Goal: Task Accomplishment & Management: Use online tool/utility

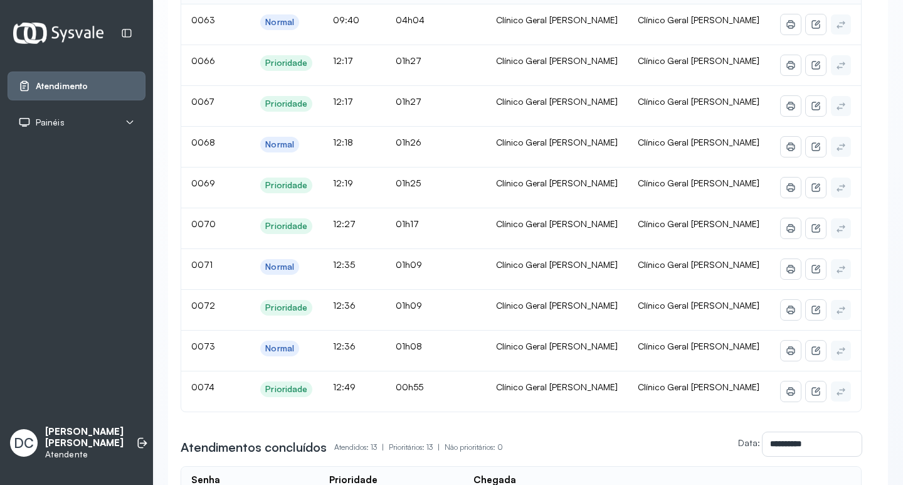
scroll to position [188, 0]
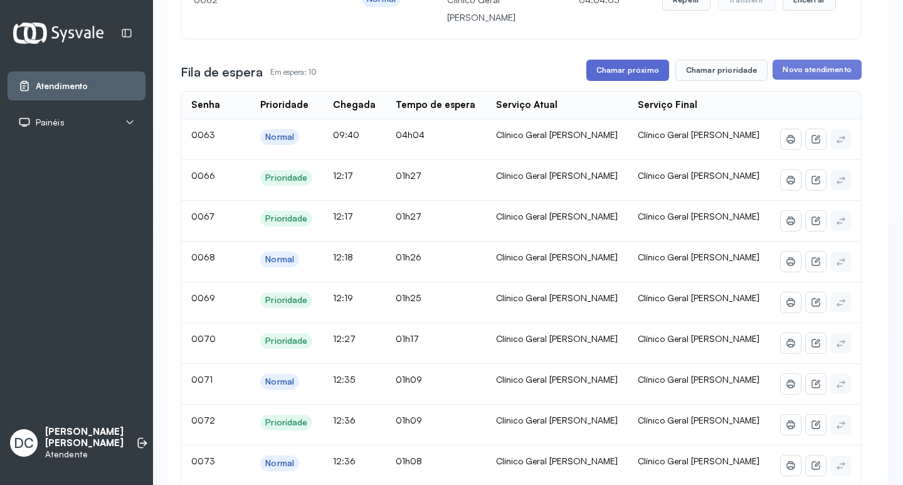
click at [609, 81] on button "Chamar próximo" at bounding box center [627, 70] width 83 height 21
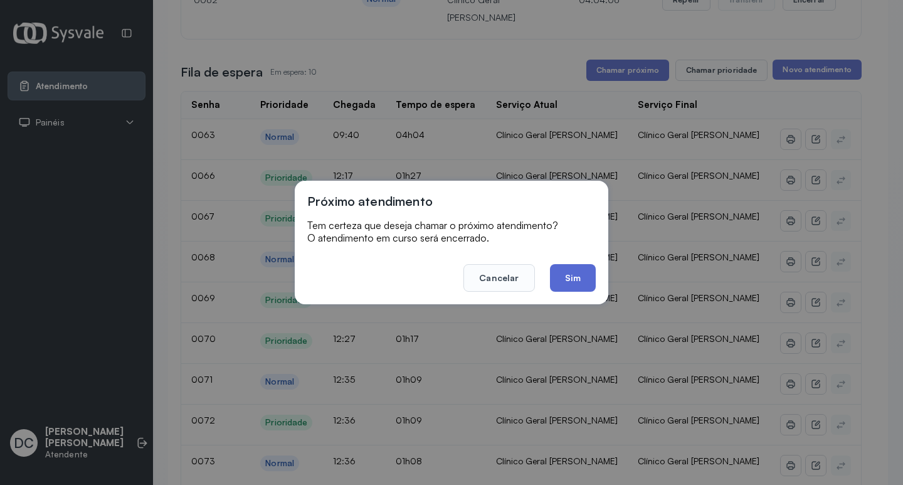
click at [576, 275] on button "Sim" at bounding box center [573, 278] width 46 height 28
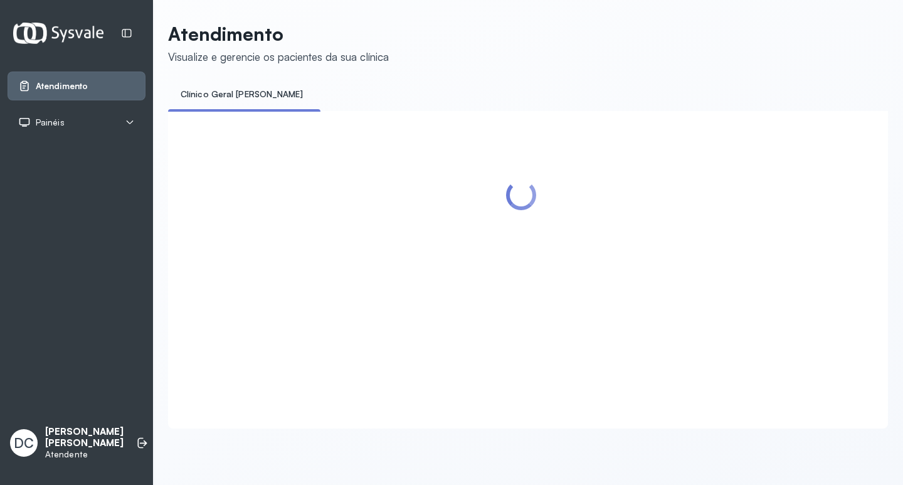
scroll to position [0, 0]
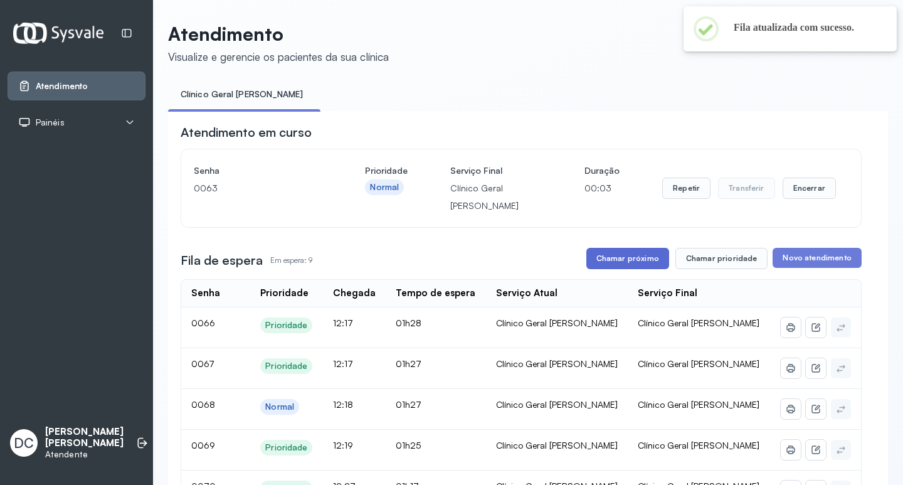
click at [641, 268] on button "Chamar próximo" at bounding box center [627, 258] width 83 height 21
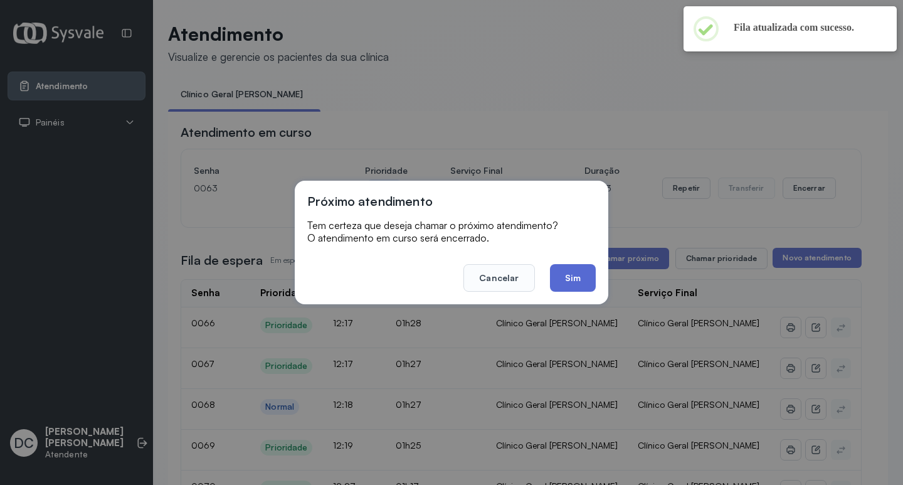
click at [578, 283] on button "Sim" at bounding box center [573, 278] width 46 height 28
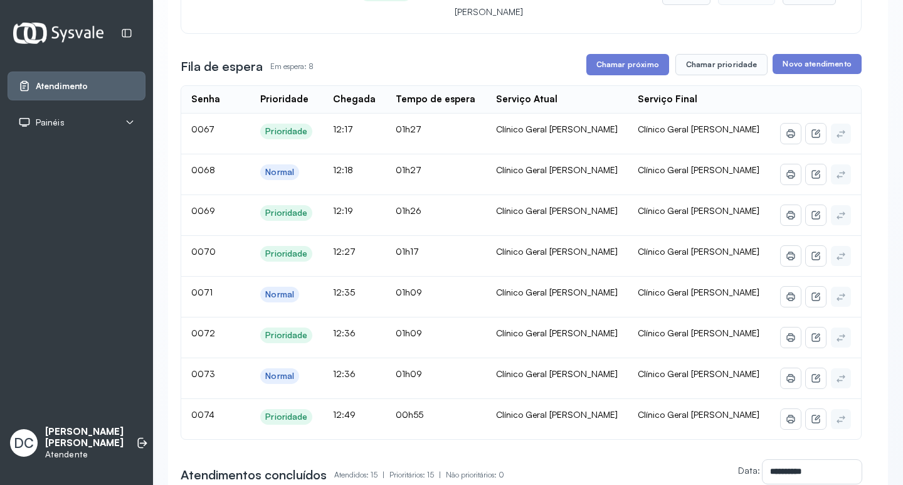
scroll to position [63, 0]
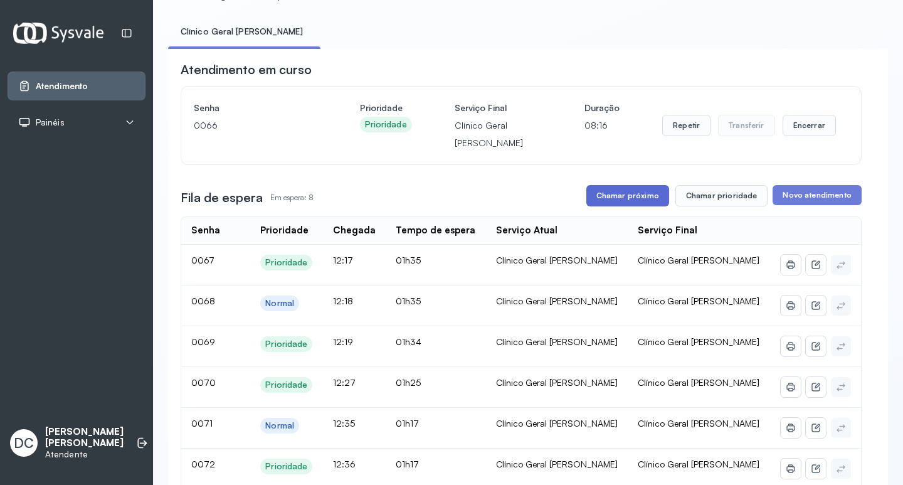
click at [606, 192] on button "Chamar próximo" at bounding box center [627, 195] width 83 height 21
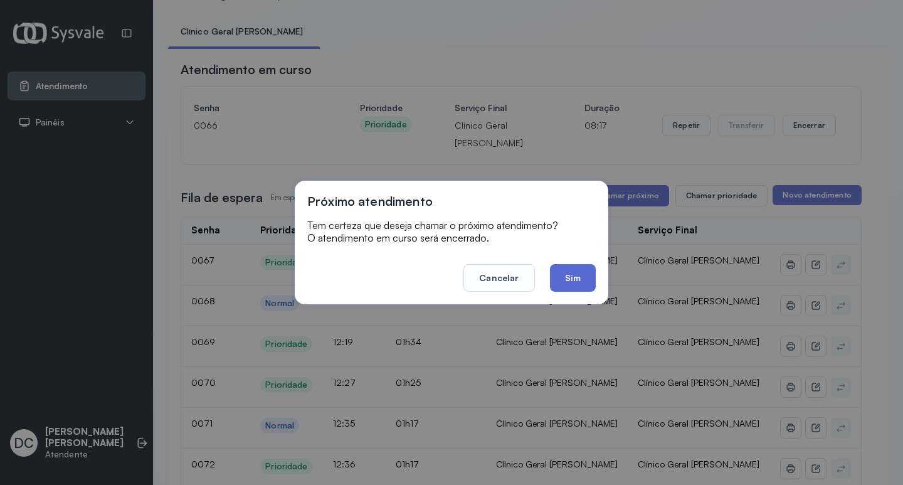
click at [582, 269] on button "Sim" at bounding box center [573, 278] width 46 height 28
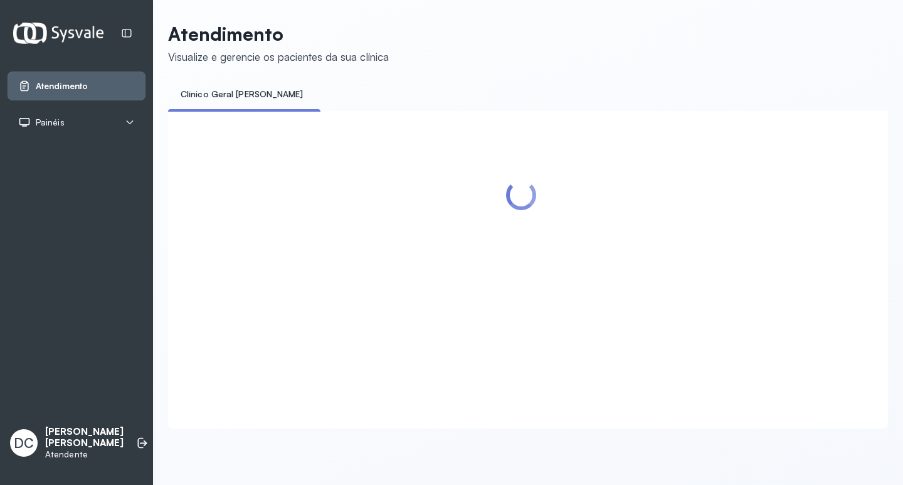
scroll to position [0, 0]
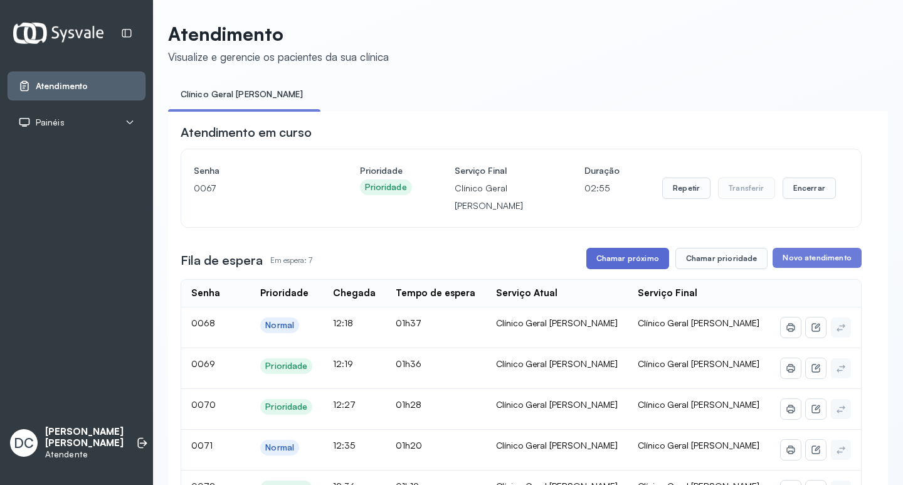
click at [607, 257] on button "Chamar próximo" at bounding box center [627, 258] width 83 height 21
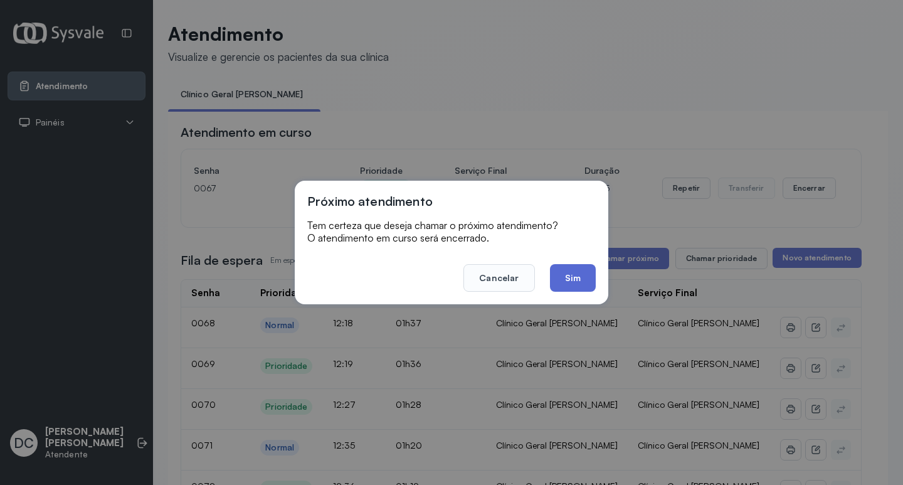
click at [560, 286] on button "Sim" at bounding box center [573, 278] width 46 height 28
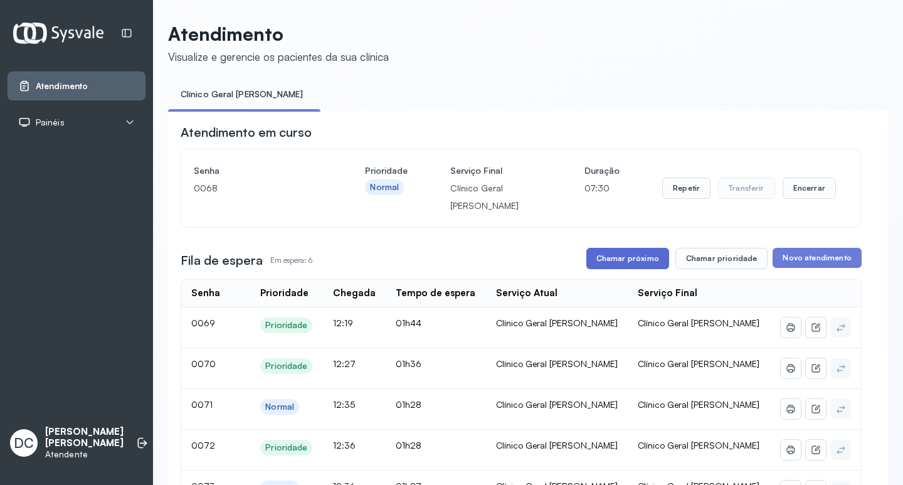
click at [623, 256] on button "Chamar próximo" at bounding box center [627, 258] width 83 height 21
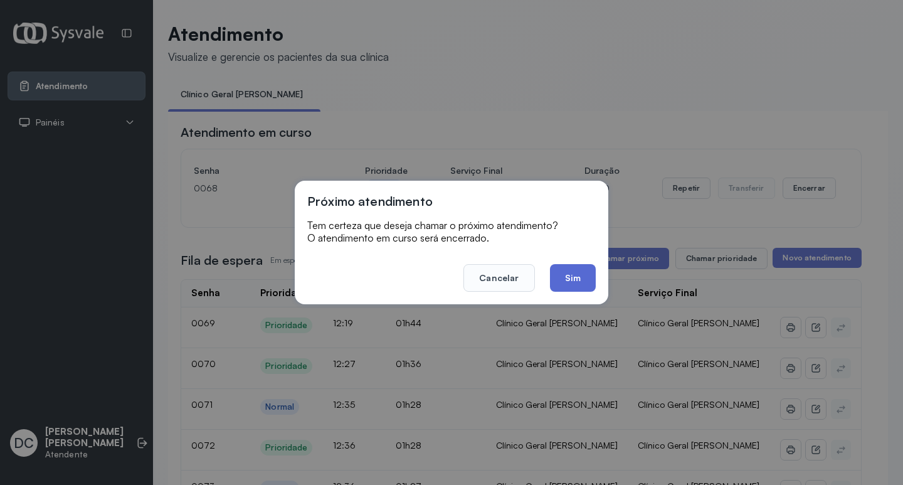
click at [585, 272] on button "Sim" at bounding box center [573, 278] width 46 height 28
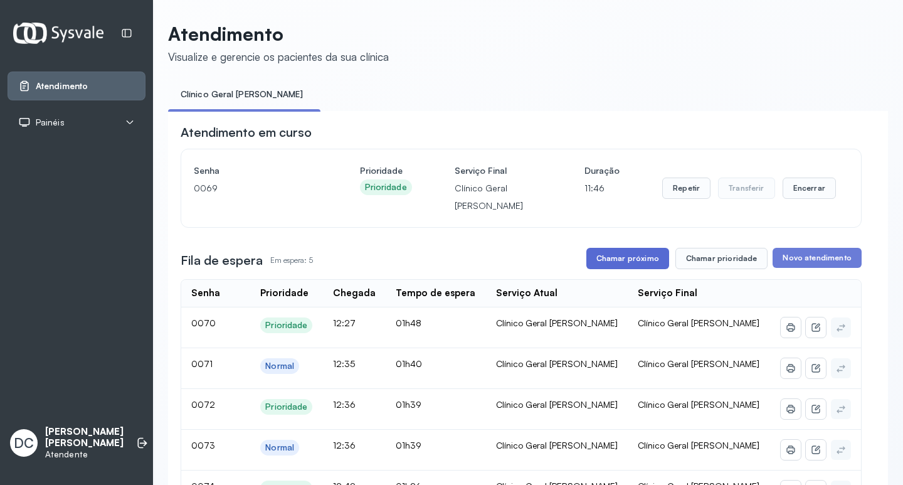
click at [609, 255] on button "Chamar próximo" at bounding box center [627, 258] width 83 height 21
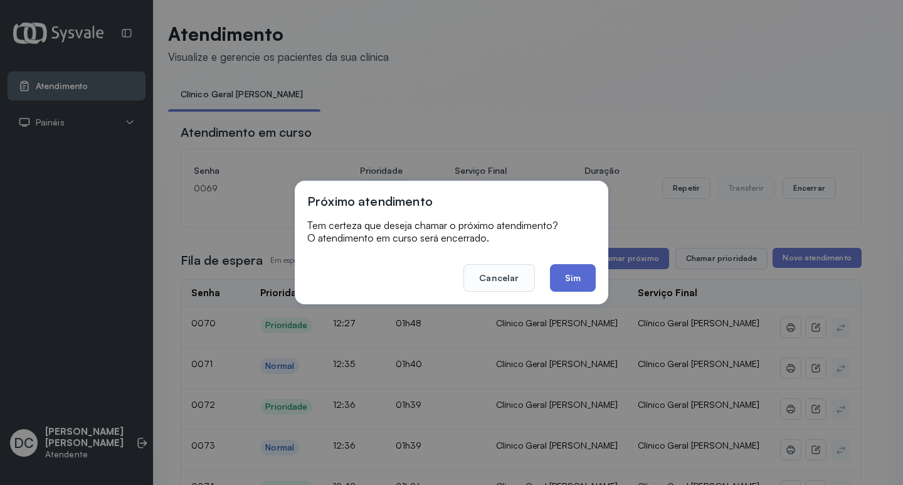
click at [579, 286] on button "Sim" at bounding box center [573, 278] width 46 height 28
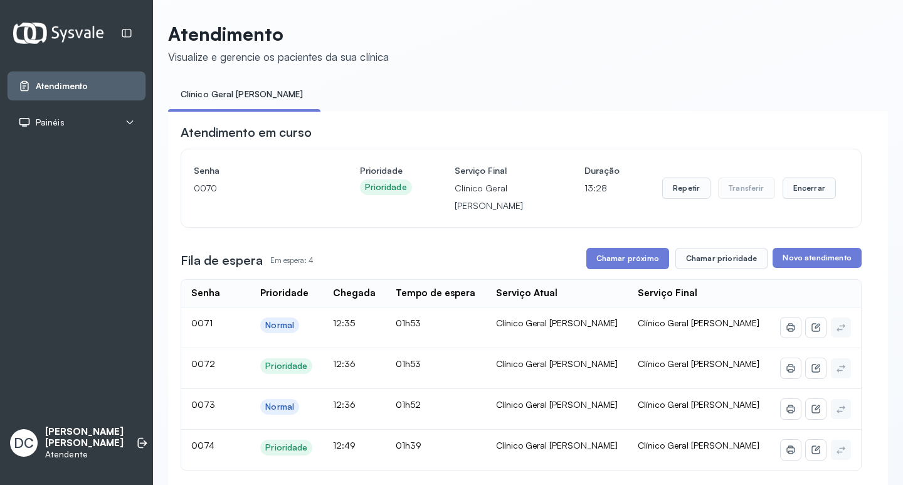
click at [604, 260] on button "Chamar próximo" at bounding box center [627, 258] width 83 height 21
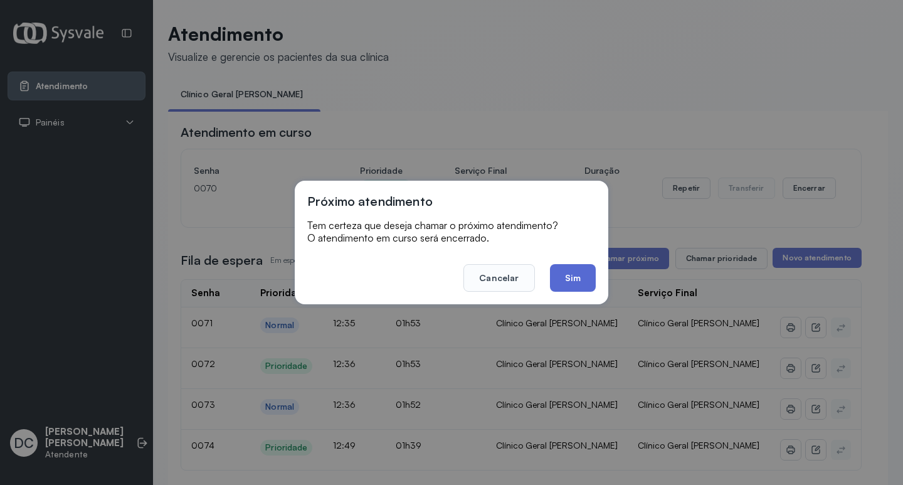
click at [579, 281] on button "Sim" at bounding box center [573, 278] width 46 height 28
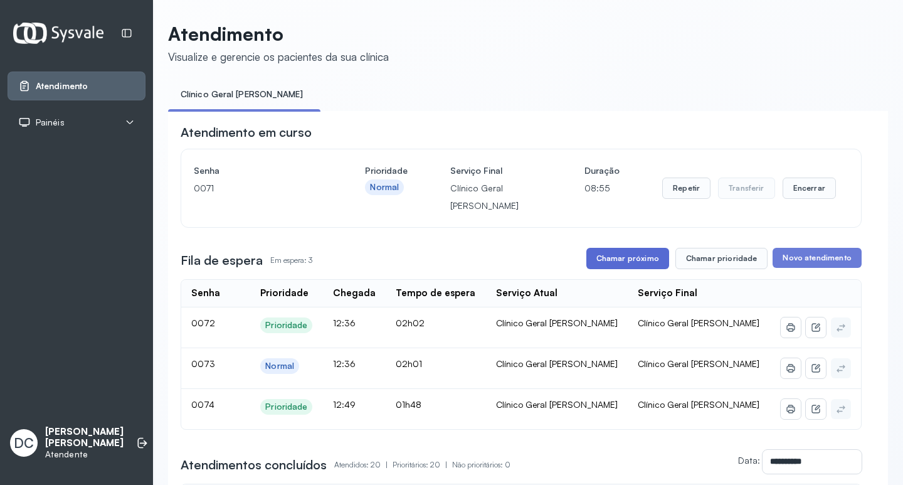
click at [633, 260] on button "Chamar próximo" at bounding box center [627, 258] width 83 height 21
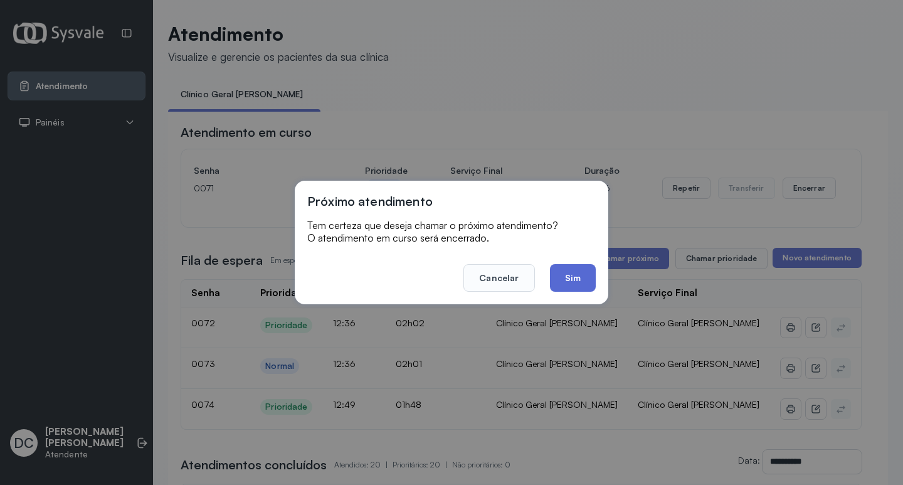
click at [575, 278] on button "Sim" at bounding box center [573, 278] width 46 height 28
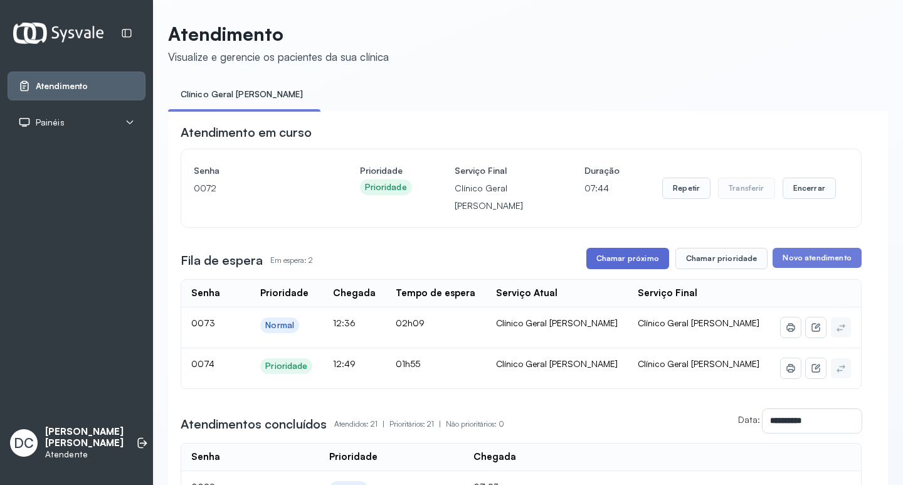
click at [635, 264] on button "Chamar próximo" at bounding box center [627, 258] width 83 height 21
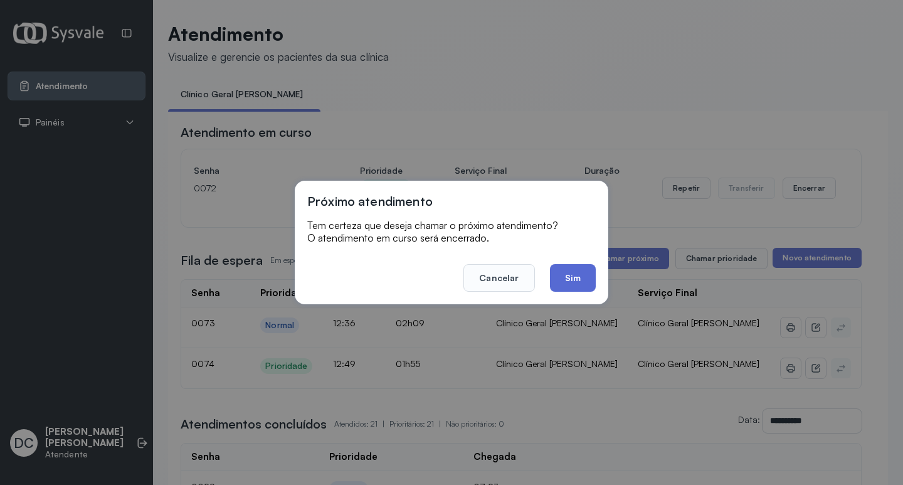
click at [579, 274] on button "Sim" at bounding box center [573, 278] width 46 height 28
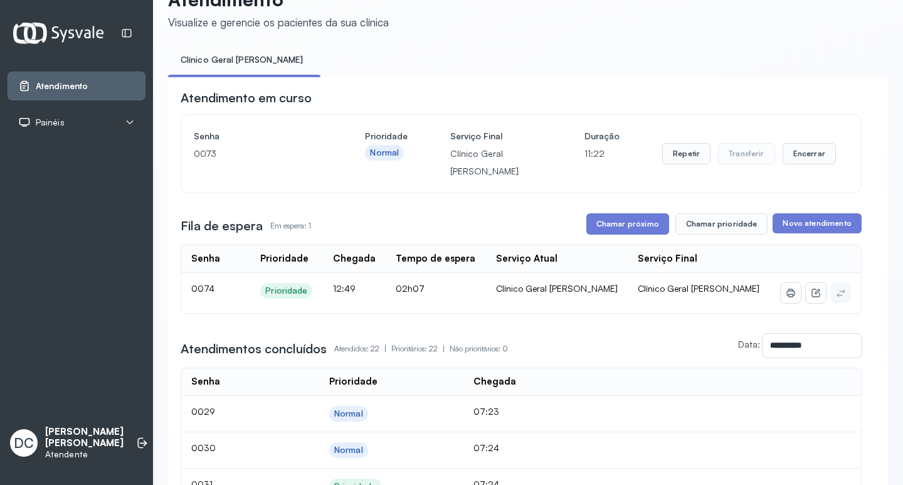
scroll to position [63, 0]
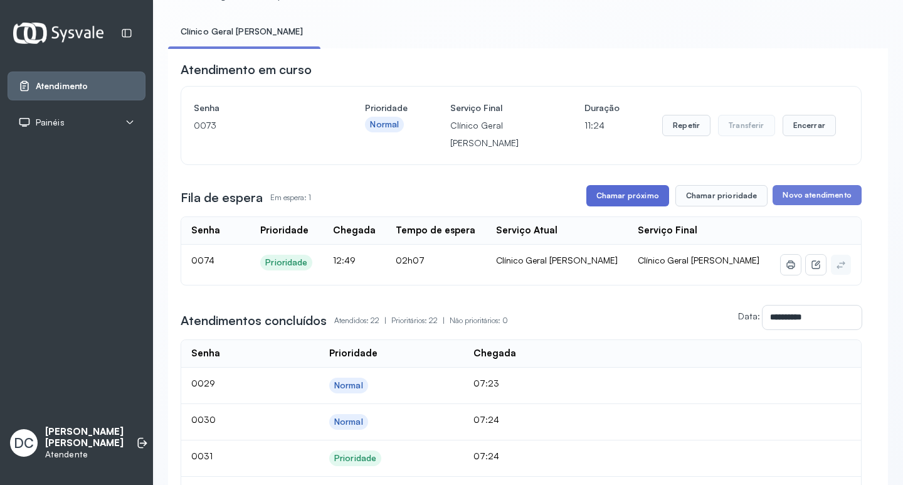
click at [605, 195] on button "Chamar próximo" at bounding box center [627, 195] width 83 height 21
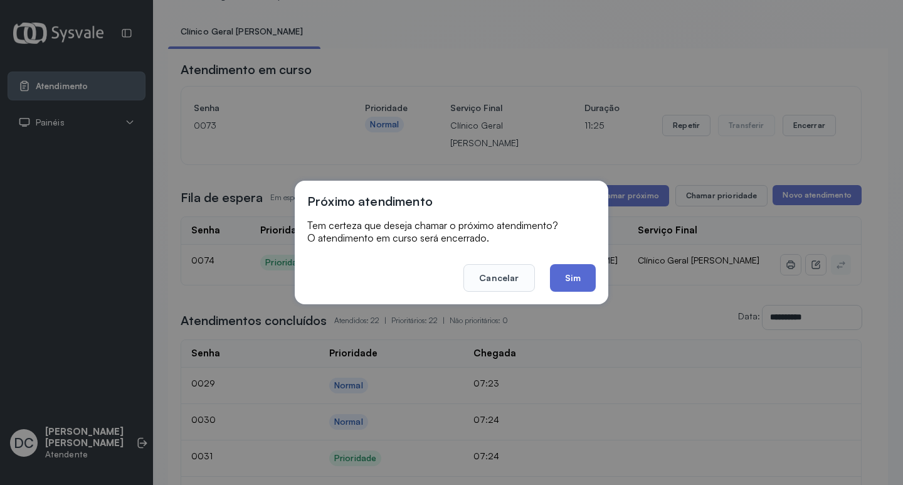
click at [587, 276] on button "Sim" at bounding box center [573, 278] width 46 height 28
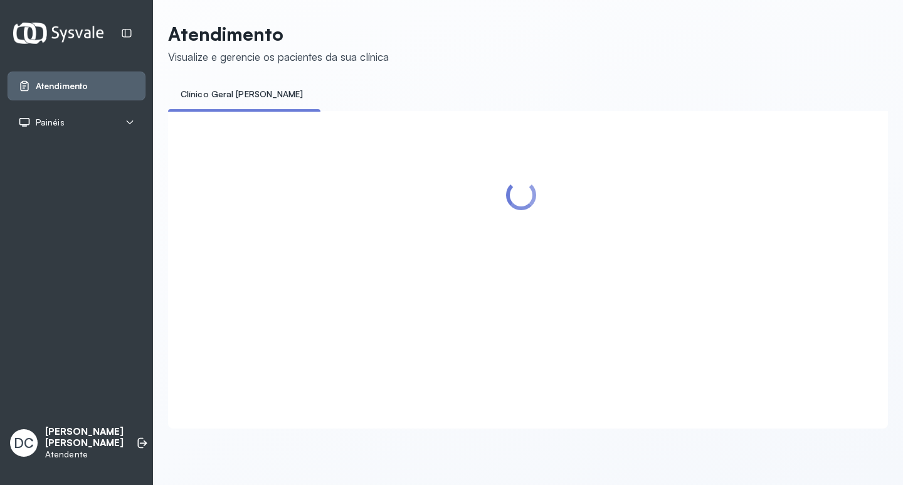
scroll to position [0, 0]
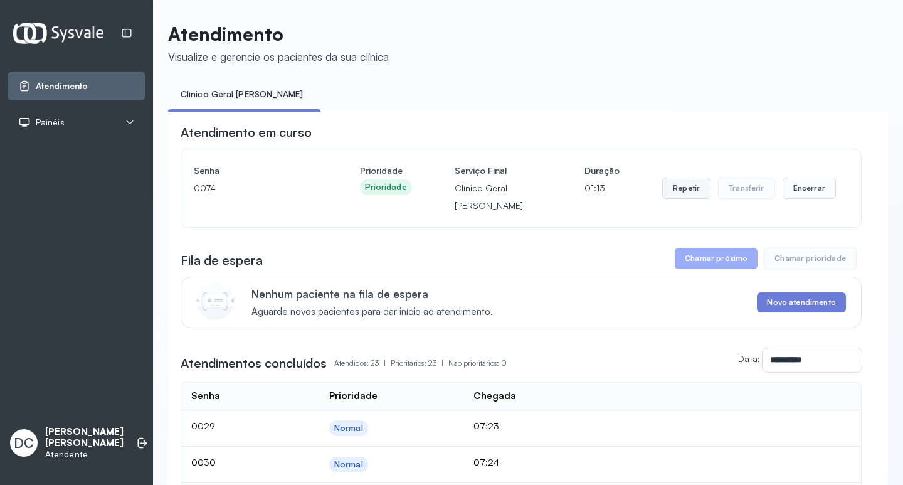
click at [690, 194] on button "Repetir" at bounding box center [686, 187] width 48 height 21
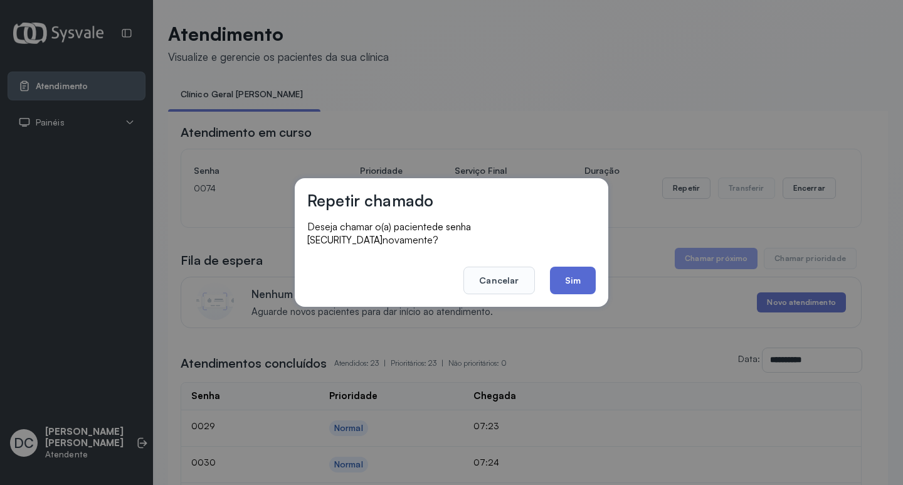
click at [567, 270] on button "Sim" at bounding box center [573, 280] width 46 height 28
